Goal: Information Seeking & Learning: Find specific fact

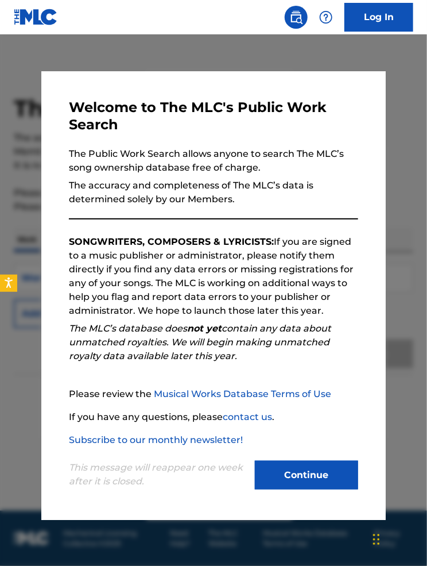
click at [296, 474] on button "Continue" at bounding box center [306, 475] width 103 height 29
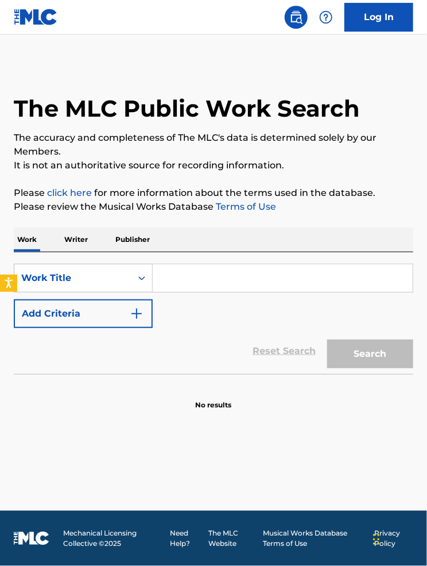
click at [191, 286] on input "Search Form" at bounding box center [283, 278] width 260 height 28
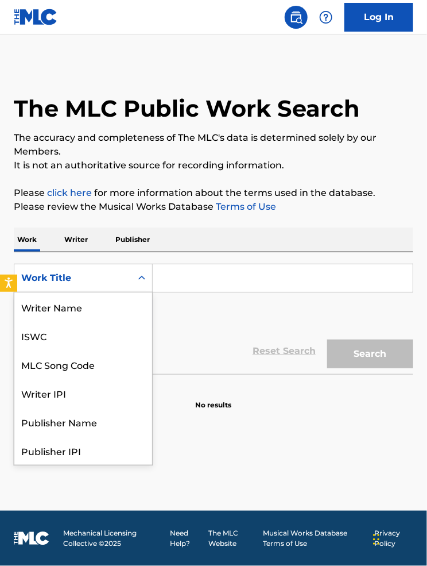
click at [123, 283] on div "Work Title" at bounding box center [72, 278] width 103 height 14
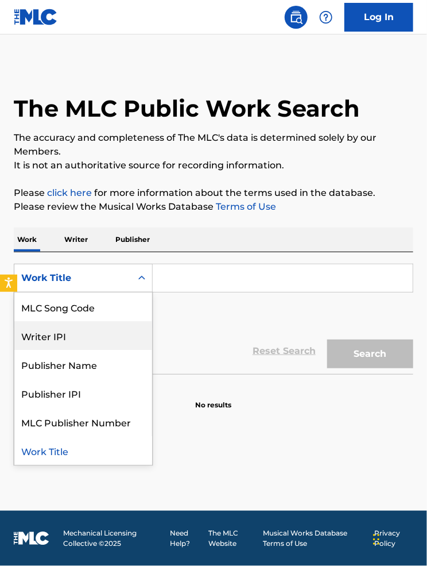
click at [100, 333] on div "Writer IPI" at bounding box center [83, 335] width 138 height 29
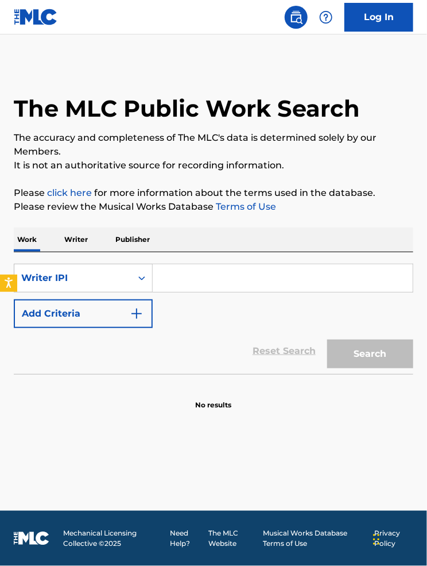
click at [185, 279] on input "Search Form" at bounding box center [283, 278] width 260 height 28
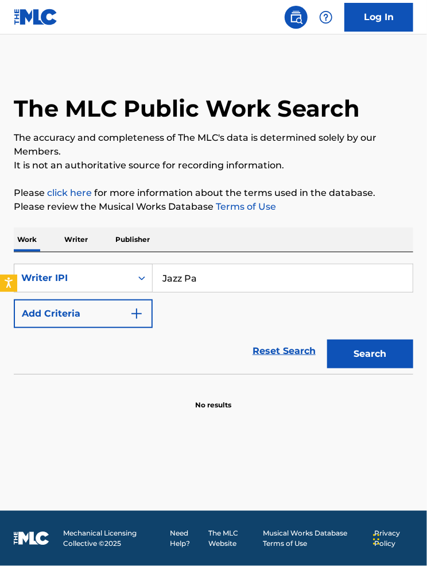
type input "Jazz Par"
click at [327, 339] on button "Search" at bounding box center [370, 353] width 86 height 29
click at [237, 283] on input "[PERSON_NAME] Jazz [PERSON_NAME]" at bounding box center [283, 278] width 260 height 28
click at [195, 279] on input "[PERSON_NAME] Jazz" at bounding box center [283, 278] width 260 height 28
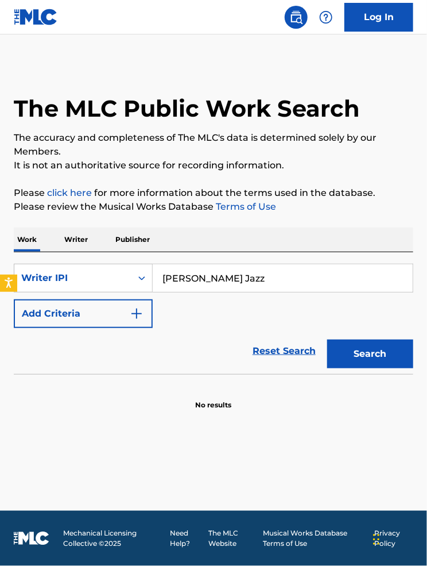
click at [327, 339] on button "Search" at bounding box center [370, 353] width 86 height 29
click at [212, 268] on input "[PERSON_NAME] Jazz" at bounding box center [283, 278] width 260 height 28
click at [212, 277] on input "[PERSON_NAME] Jazz" at bounding box center [283, 278] width 260 height 28
type input "[PERSON_NAME] Jazz"
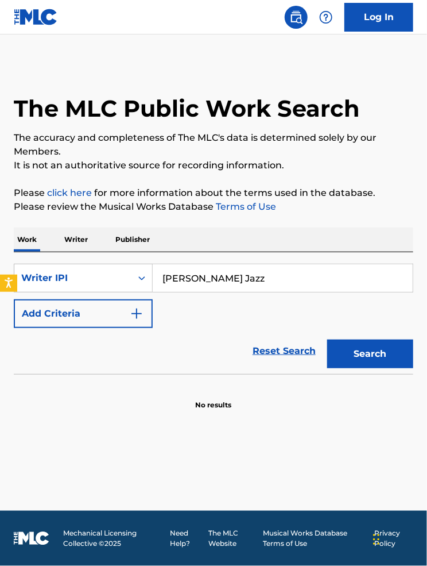
click at [327, 339] on button "Search" at bounding box center [370, 353] width 86 height 29
click at [88, 281] on div "Writer IPI" at bounding box center [72, 278] width 103 height 14
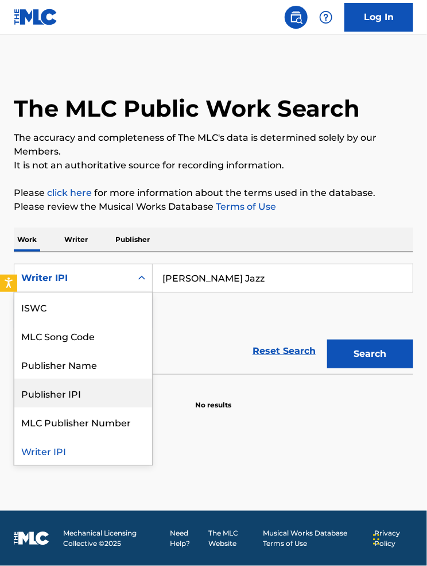
scroll to position [0, 0]
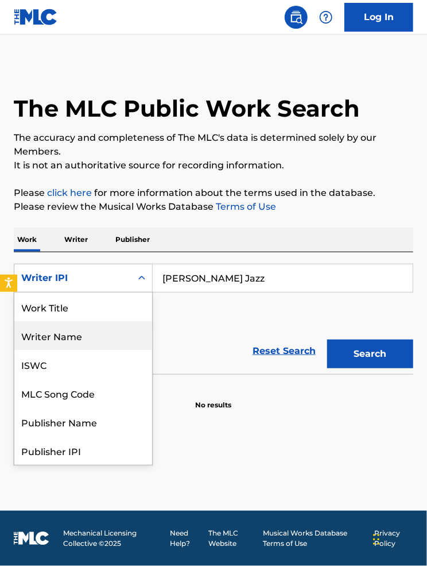
click at [69, 343] on div "Writer Name" at bounding box center [83, 335] width 138 height 29
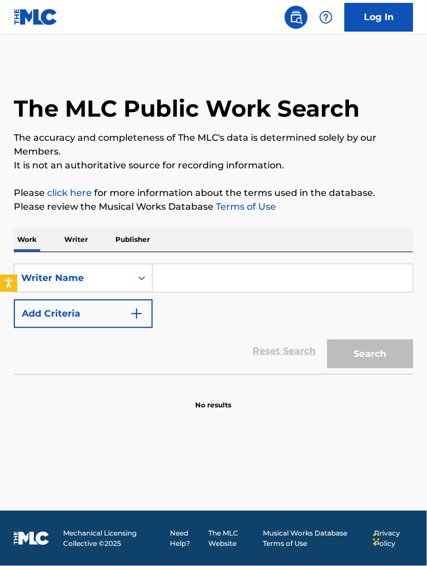
click at [179, 283] on input "Search Form" at bounding box center [283, 278] width 260 height 28
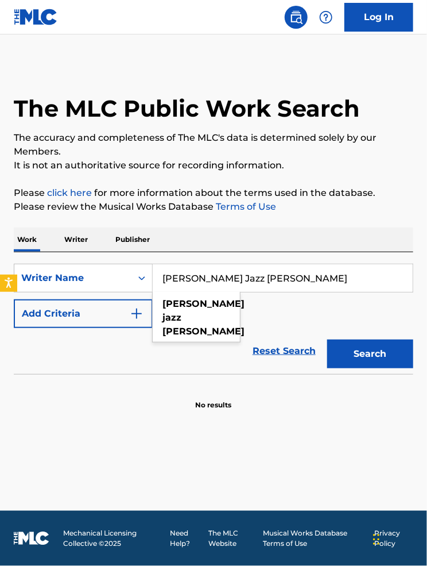
type input "[PERSON_NAME] Jazz [PERSON_NAME]"
click at [327, 339] on button "Search" at bounding box center [370, 353] width 86 height 29
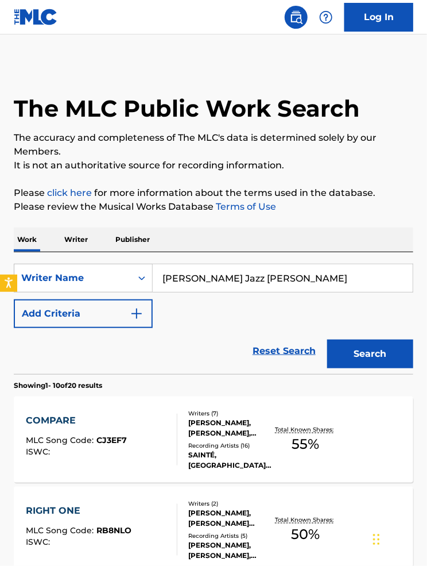
click at [125, 420] on div "COMPARE" at bounding box center [76, 421] width 101 height 14
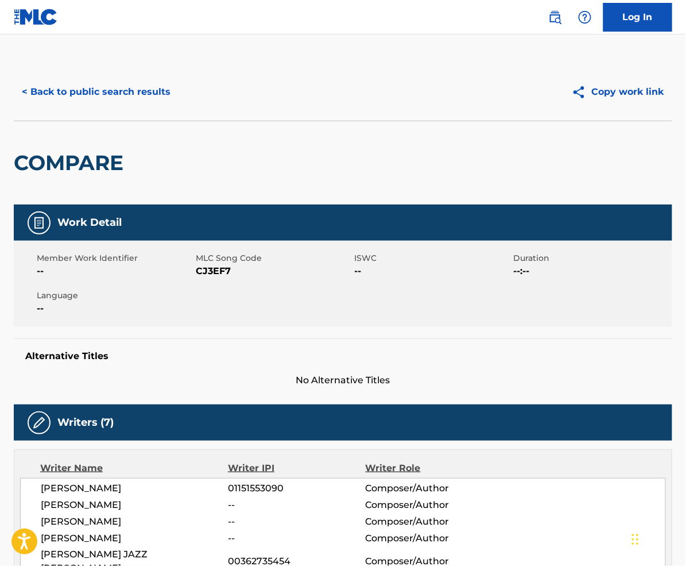
click at [142, 96] on button "< Back to public search results" at bounding box center [96, 92] width 165 height 29
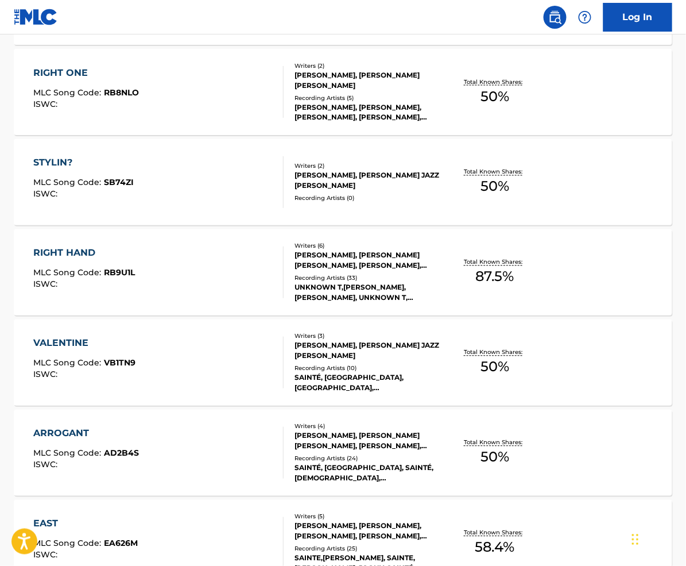
scroll to position [437, 0]
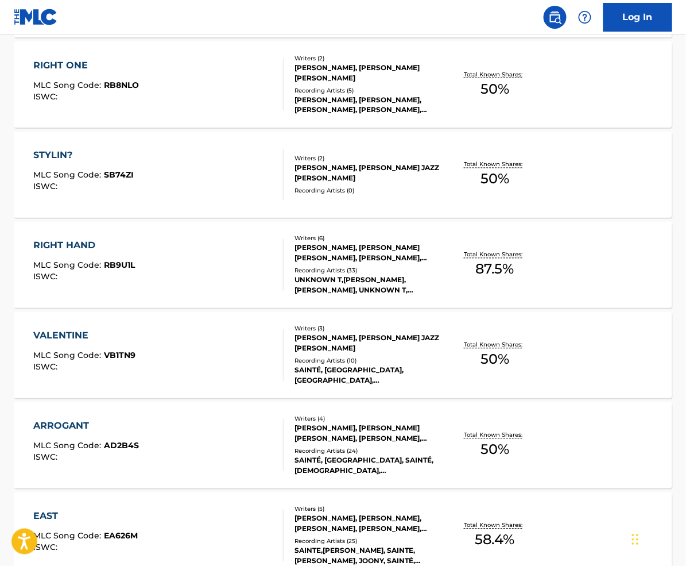
click at [158, 254] on div "RIGHT HAND MLC Song Code : RB9U1L ISWC :" at bounding box center [158, 265] width 250 height 52
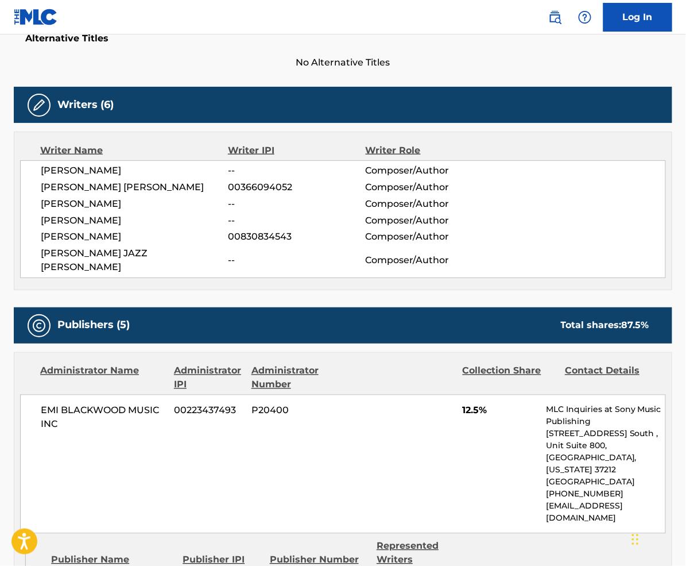
scroll to position [242, 0]
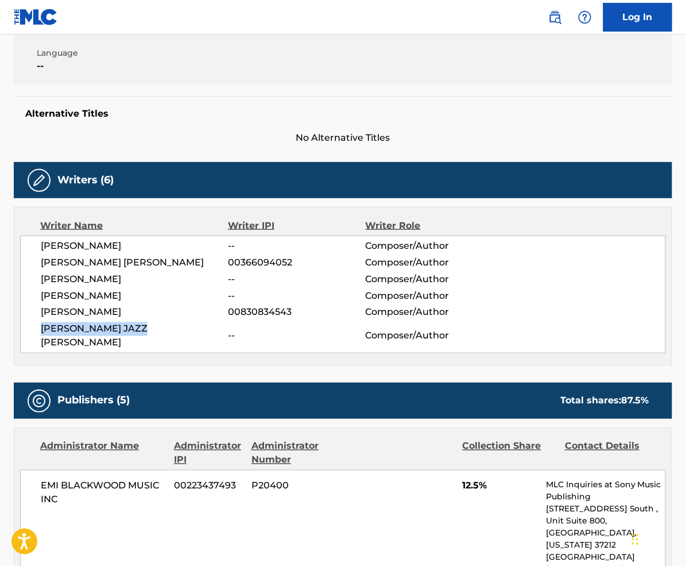
drag, startPoint x: 151, startPoint y: 329, endPoint x: 39, endPoint y: 329, distance: 112.0
click at [39, 329] on div "[PERSON_NAME] -- Composer/Author [PERSON_NAME] [PERSON_NAME] 00366094052 Compos…" at bounding box center [343, 294] width 646 height 118
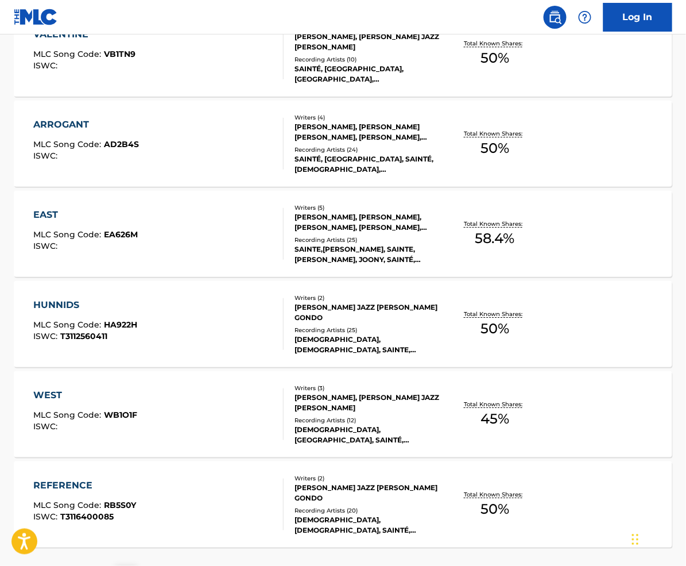
scroll to position [839, 0]
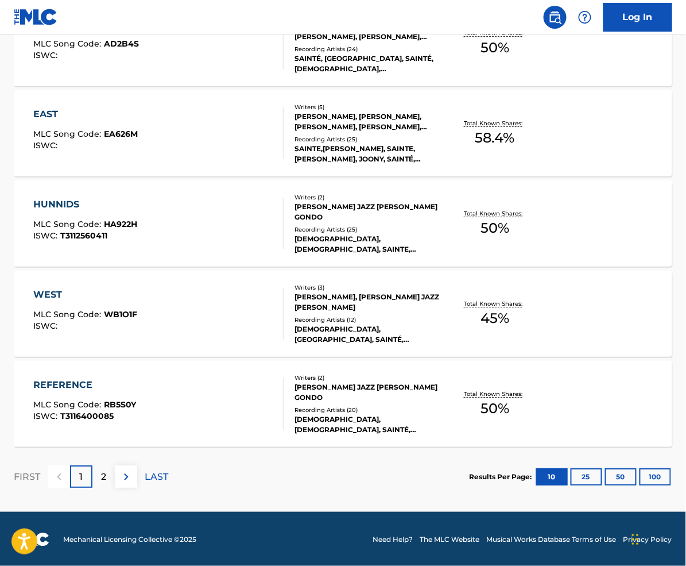
click at [102, 477] on p "2" at bounding box center [103, 477] width 5 height 14
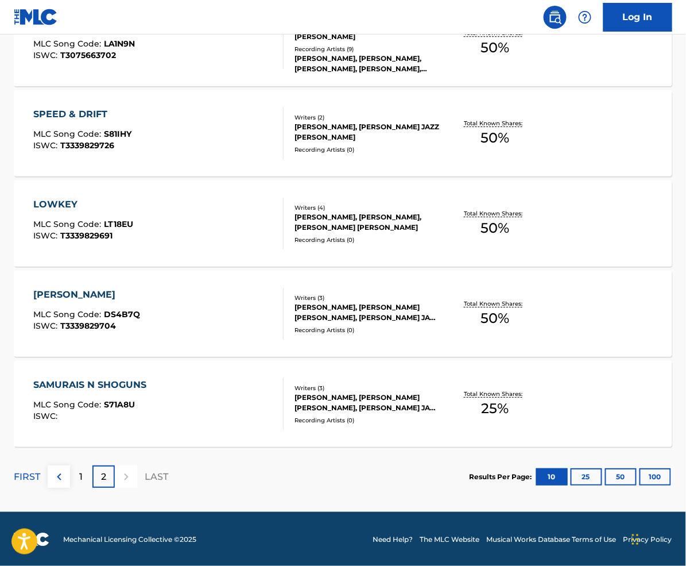
click at [83, 475] on div "1" at bounding box center [81, 476] width 22 height 22
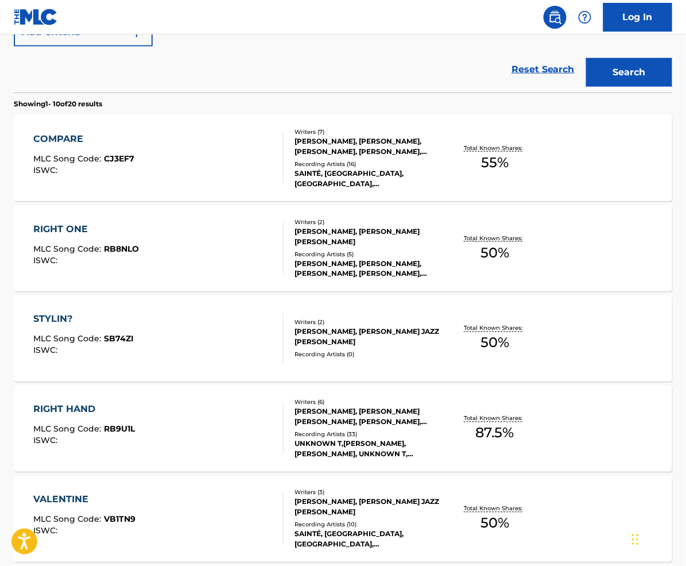
scroll to position [824, 0]
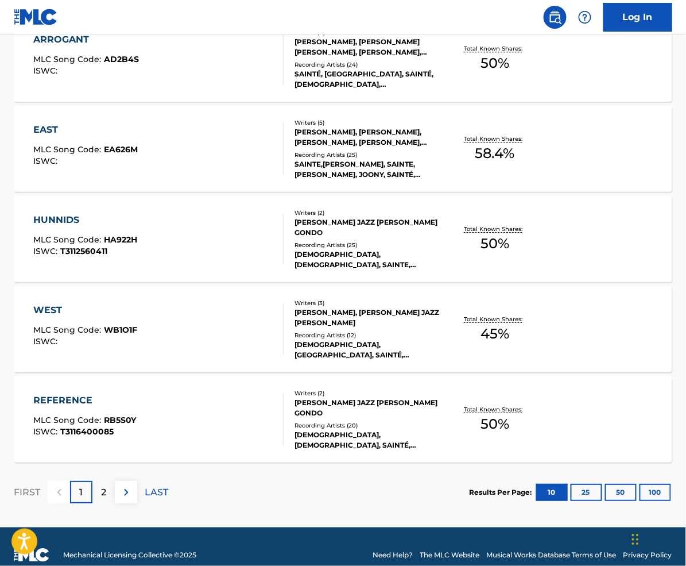
click at [106, 489] on p "2" at bounding box center [103, 492] width 5 height 14
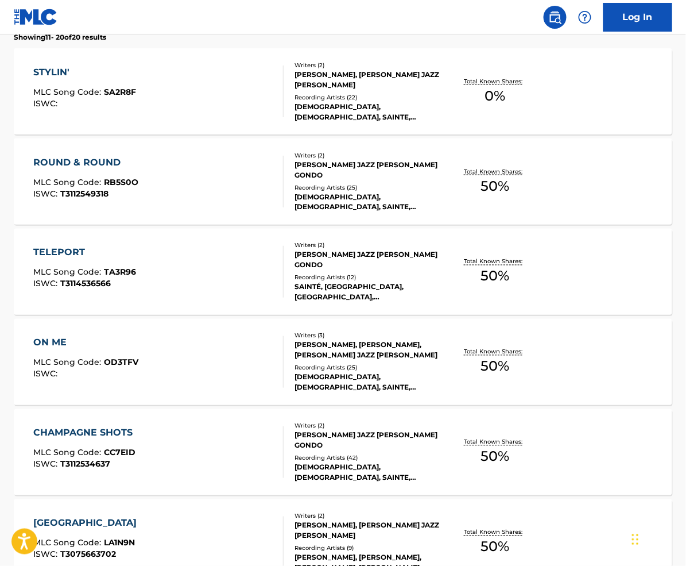
scroll to position [337, 0]
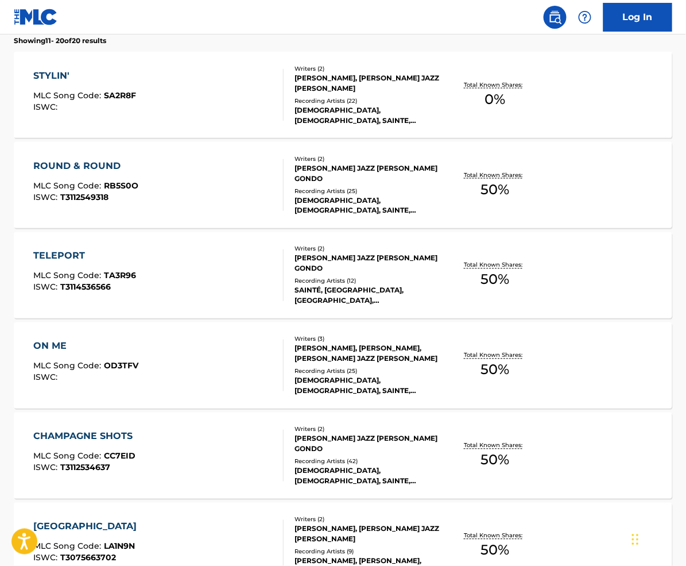
click at [197, 71] on div "STYLIN' MLC Song Code : SA2R8F ISWC :" at bounding box center [158, 95] width 250 height 52
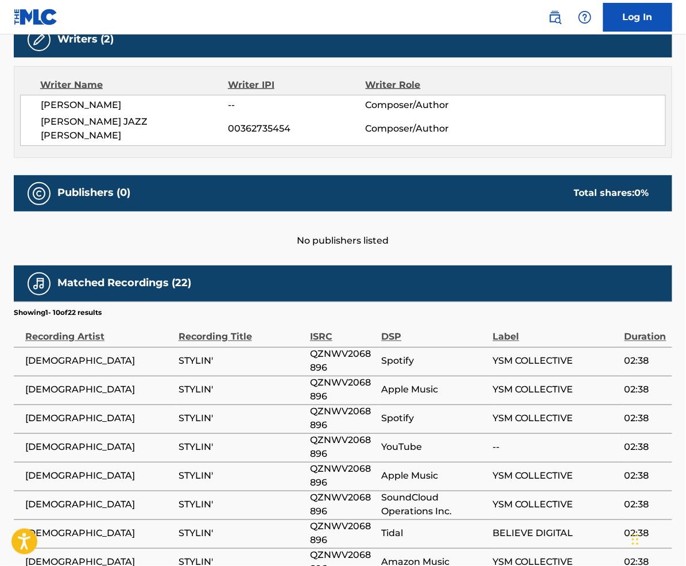
scroll to position [388, 0]
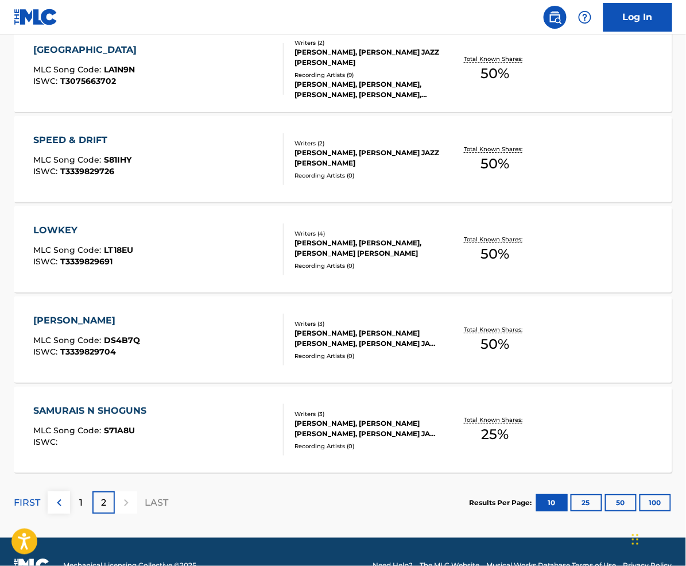
scroll to position [839, 0]
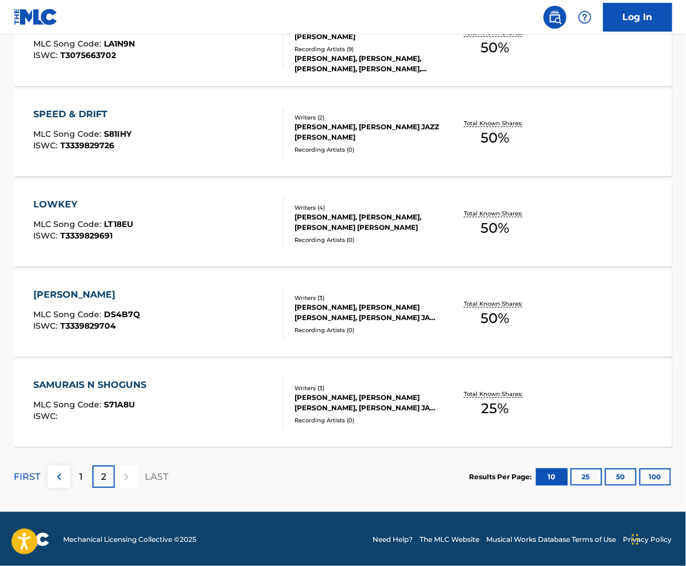
click at [129, 482] on div at bounding box center [126, 476] width 22 height 22
click at [83, 477] on div "1" at bounding box center [81, 476] width 22 height 22
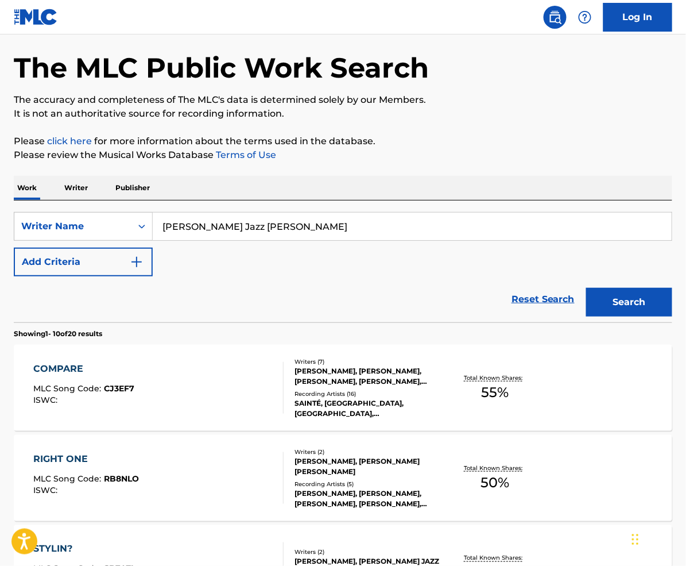
scroll to position [49, 0]
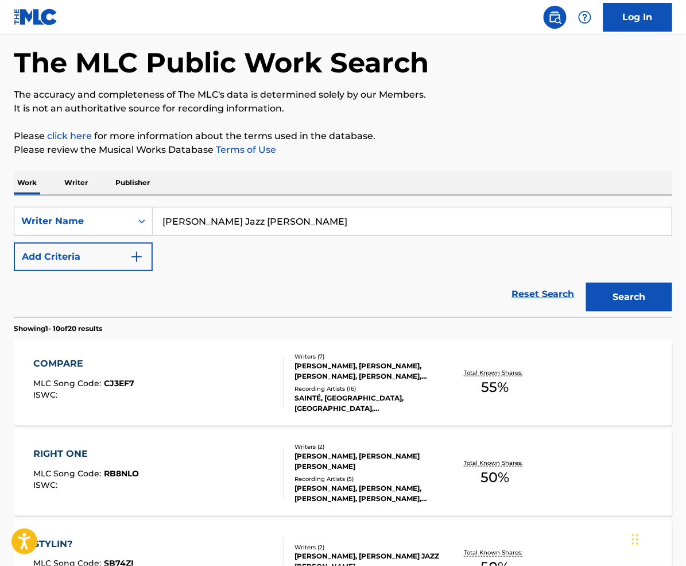
click at [203, 371] on div "COMPARE MLC Song Code : CJ3EF7 ISWC :" at bounding box center [158, 383] width 250 height 52
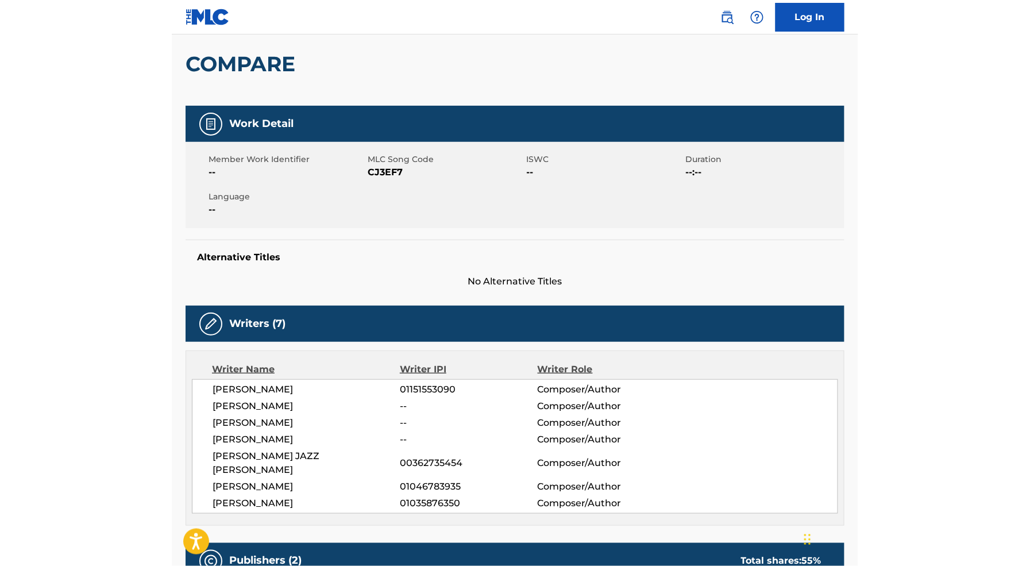
scroll to position [88, 0]
